Goal: Transaction & Acquisition: Subscribe to service/newsletter

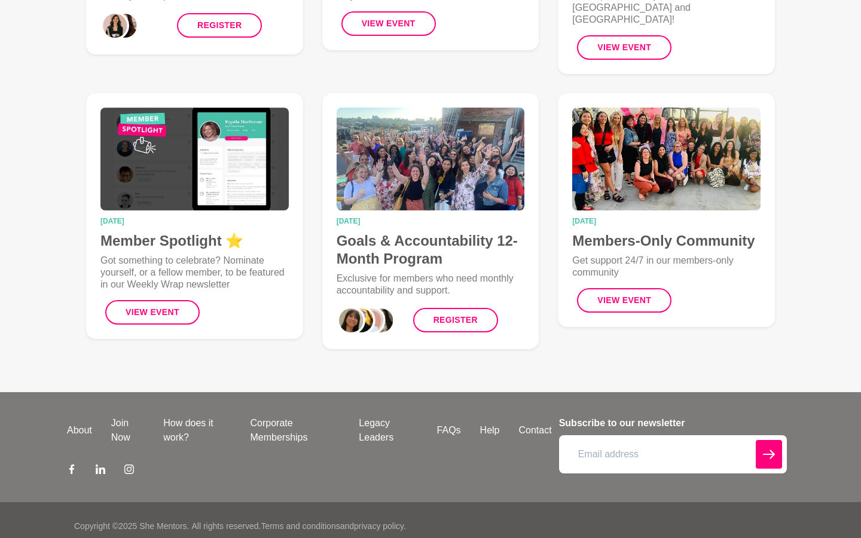
click at [672, 442] on input "email" at bounding box center [673, 454] width 228 height 38
click at [755, 440] on button "submit" at bounding box center [768, 454] width 26 height 29
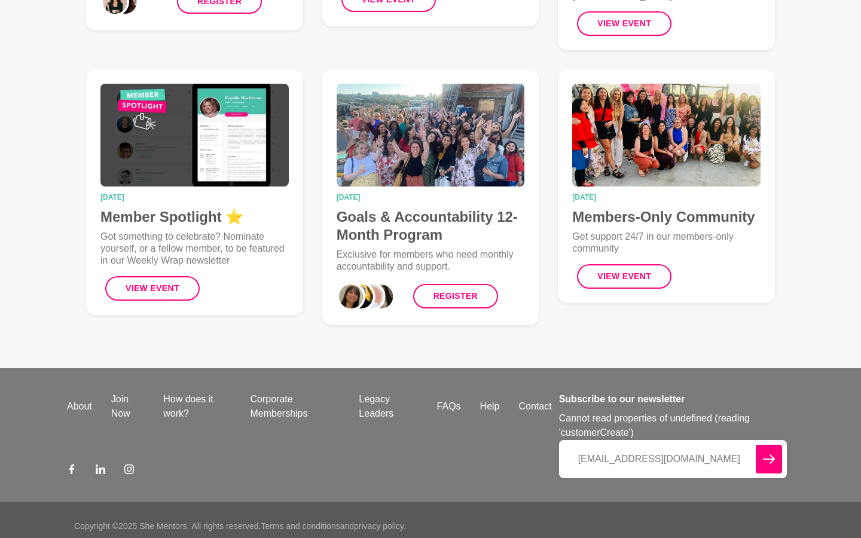
click at [769, 454] on icon "submit" at bounding box center [769, 458] width 12 height 9
click at [672, 446] on input "lucas_vermeulen23@tooolz.com" at bounding box center [673, 459] width 228 height 38
type input "ooolz.com"
click at [755, 445] on button "submit" at bounding box center [768, 459] width 26 height 29
click at [769, 454] on icon "submit" at bounding box center [769, 458] width 12 height 9
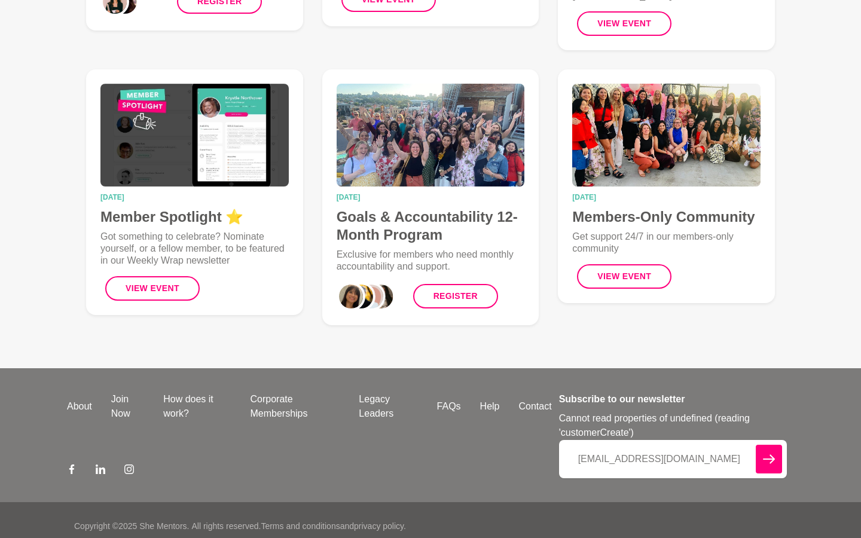
click at [672, 446] on input "lucas_vermeulen23@tooolz.com" at bounding box center [673, 459] width 228 height 38
type input "ooolz.com"
click at [755, 445] on button "submit" at bounding box center [768, 459] width 26 height 29
click at [769, 454] on icon "submit" at bounding box center [769, 458] width 12 height 9
click at [672, 446] on input "daron.larson6@gmail.com" at bounding box center [673, 459] width 228 height 38
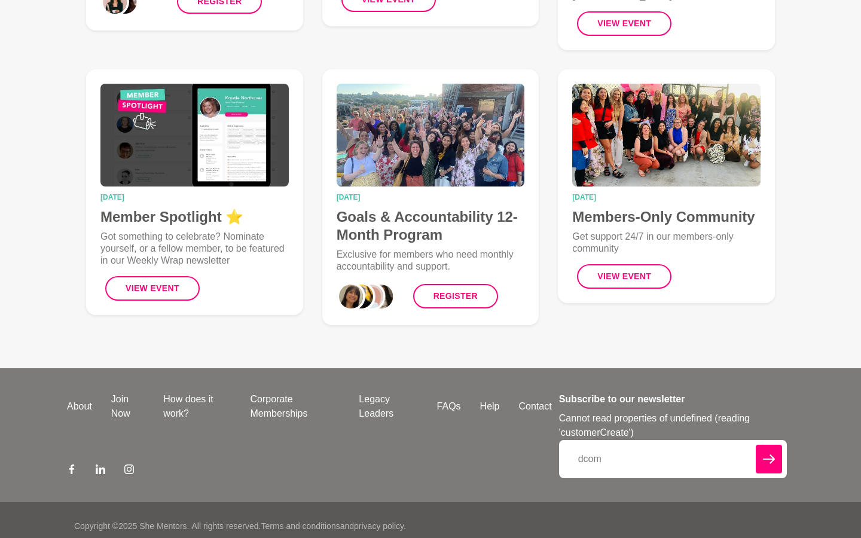
type input "com"
click at [755, 445] on button "submit" at bounding box center [768, 459] width 26 height 29
click at [769, 454] on icon "submit" at bounding box center [769, 458] width 12 height 9
click at [672, 446] on input "hugolehmann92@outlook.com" at bounding box center [673, 459] width 228 height 38
type input "ook.com"
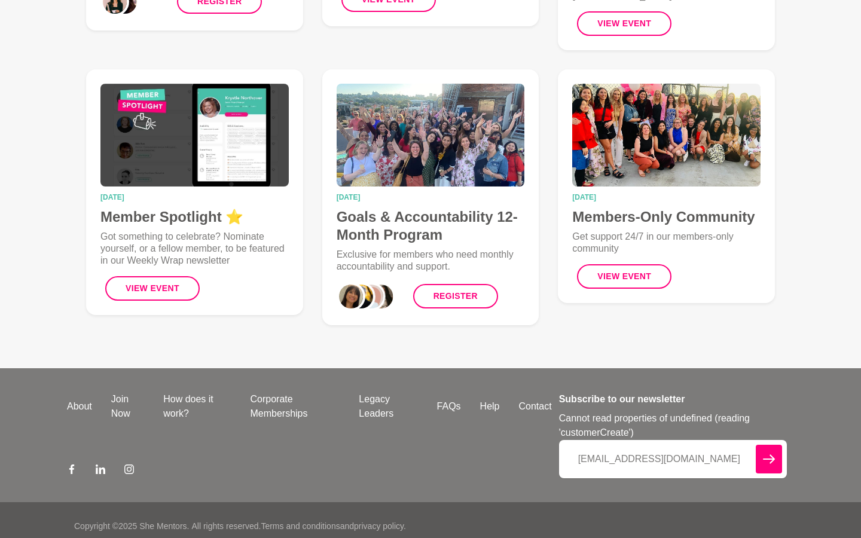
type input "hugolehmann92@outlook.com"
